Goal: Find specific page/section: Find specific page/section

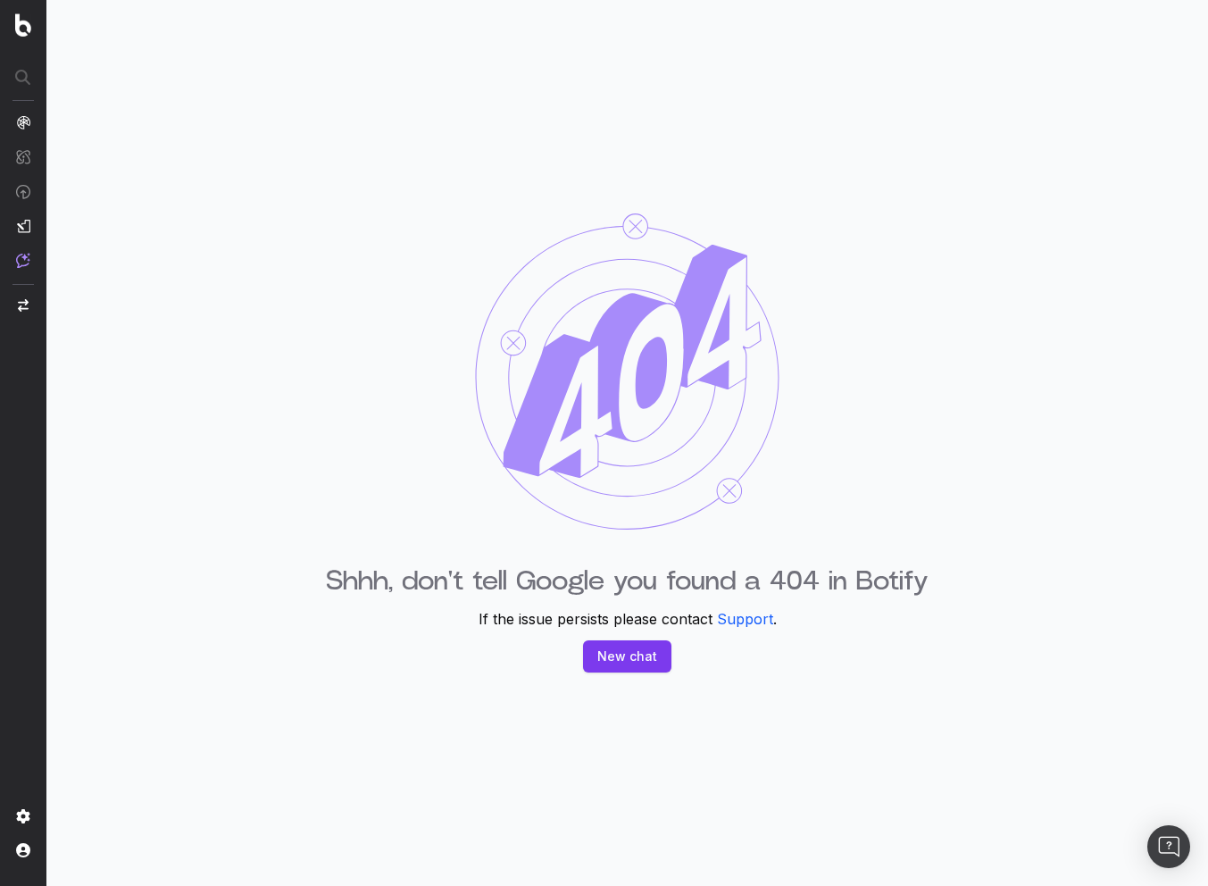
click at [1004, 285] on div "Shhh, don't tell Google you found a 404 in Botify If the issue persists please …" at bounding box center [627, 443] width 1162 height 886
click at [222, 100] on div "Shhh, don't tell Google you found a 404 in Botify If the issue persists please …" at bounding box center [627, 443] width 1162 height 886
click at [29, 125] on img at bounding box center [23, 122] width 14 height 14
